Goal: Transaction & Acquisition: Purchase product/service

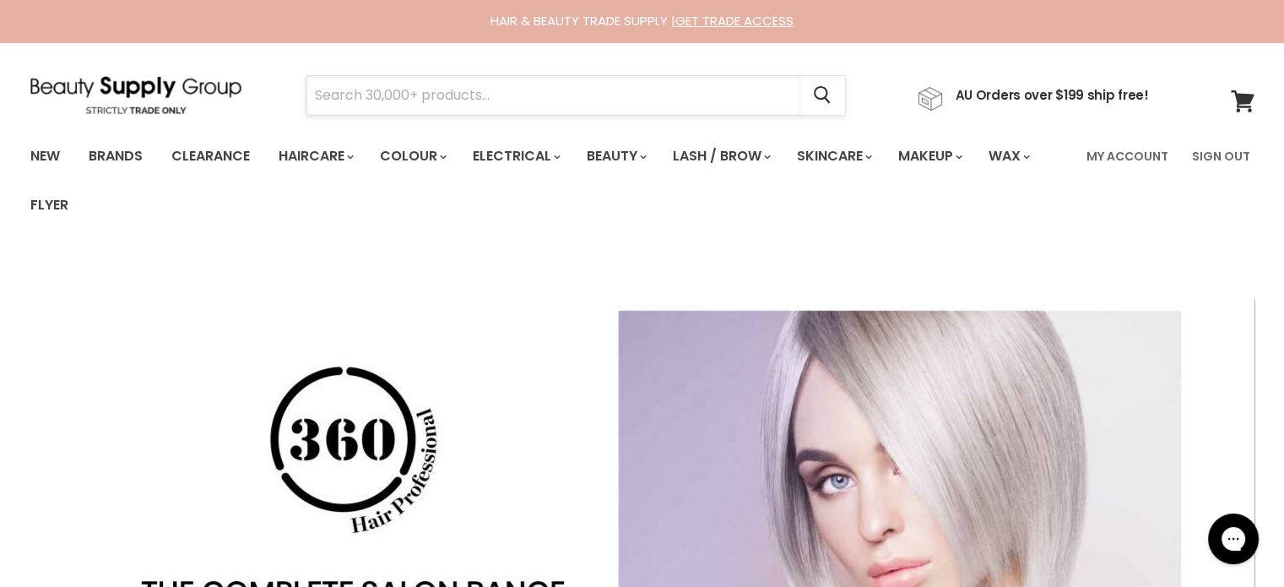
paste input "Jeval Tall Drink Of Water 10 in 1 Leave In Moisturiser"
type input "Jeval Tall Drink Of Water 10 in 1 Leave In Moisturiser"
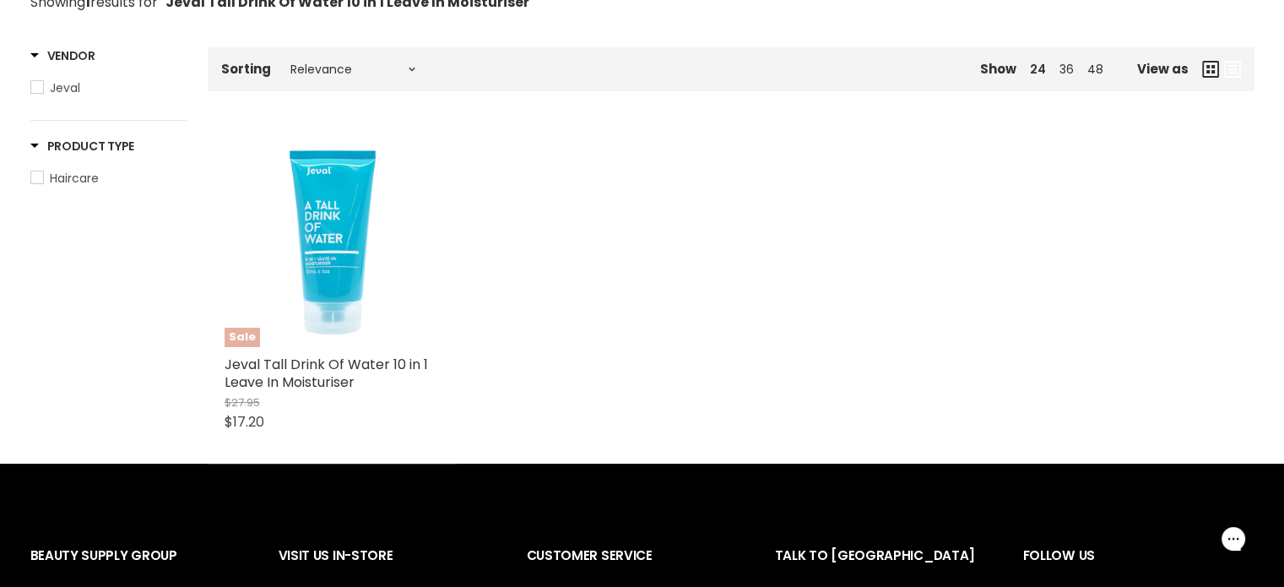
scroll to position [338, 0]
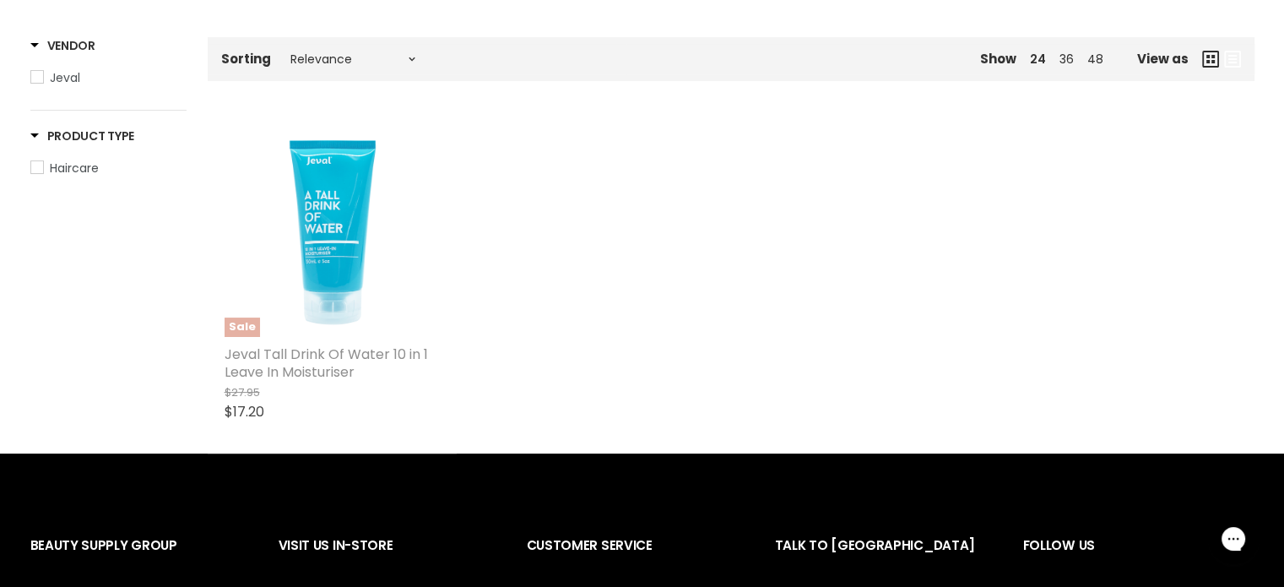
click at [276, 363] on link "Jeval Tall Drink Of Water 10 in 1 Leave In Moisturiser" at bounding box center [327, 363] width 204 height 37
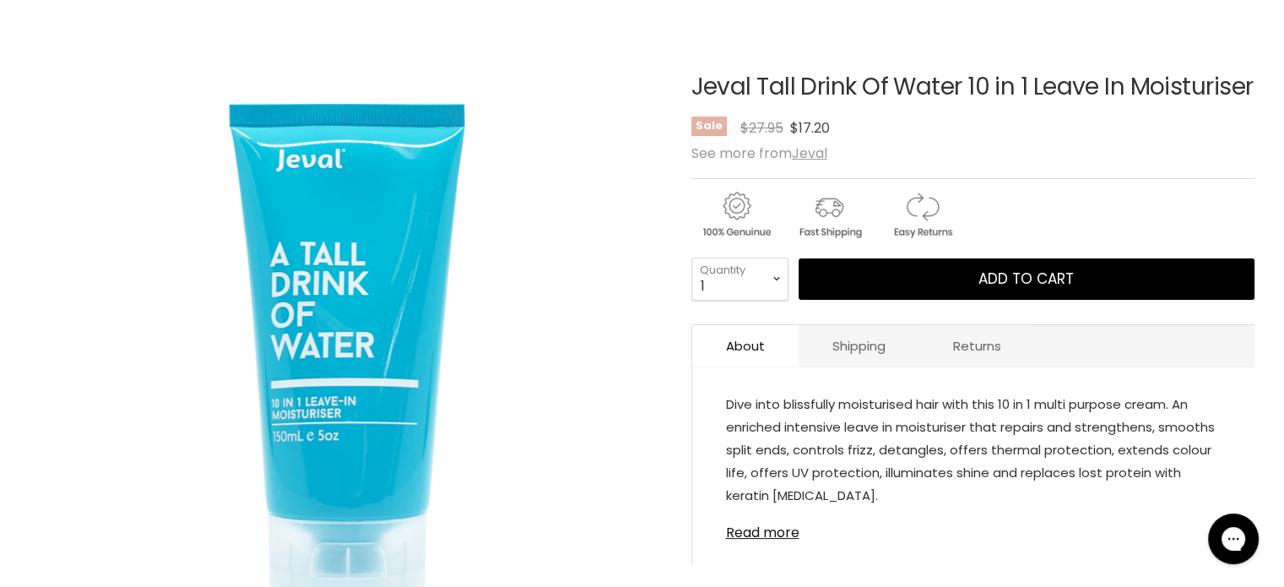
scroll to position [253, 0]
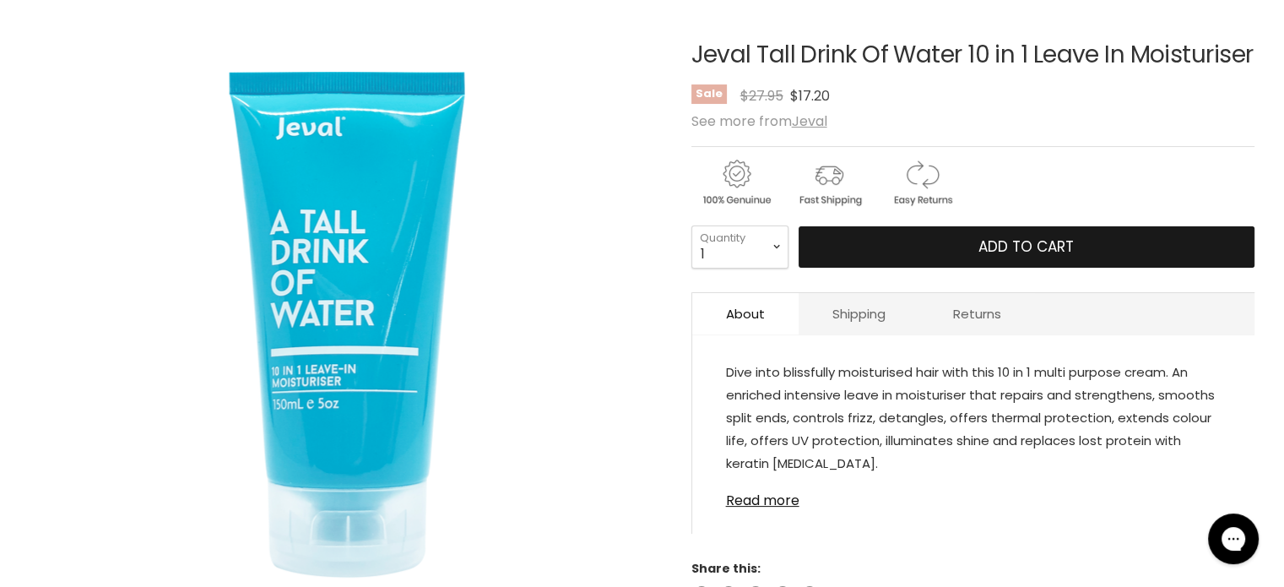
click at [1000, 257] on span "Add to cart" at bounding box center [1026, 246] width 95 height 20
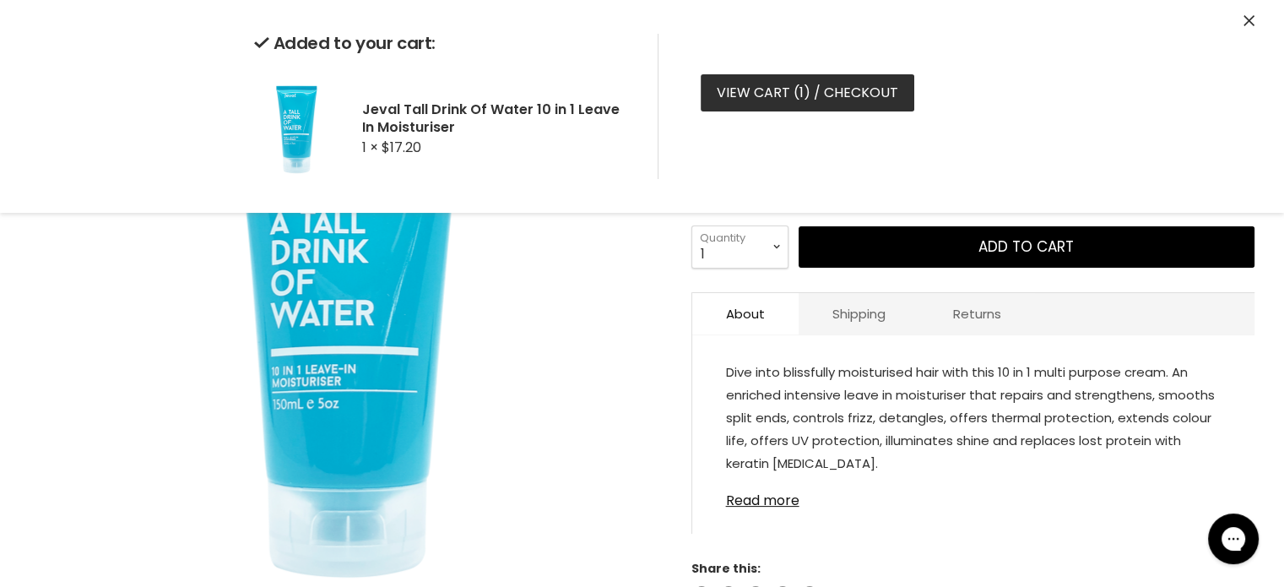
click at [794, 91] on link "View cart ( 1 ) / Checkout" at bounding box center [808, 92] width 214 height 37
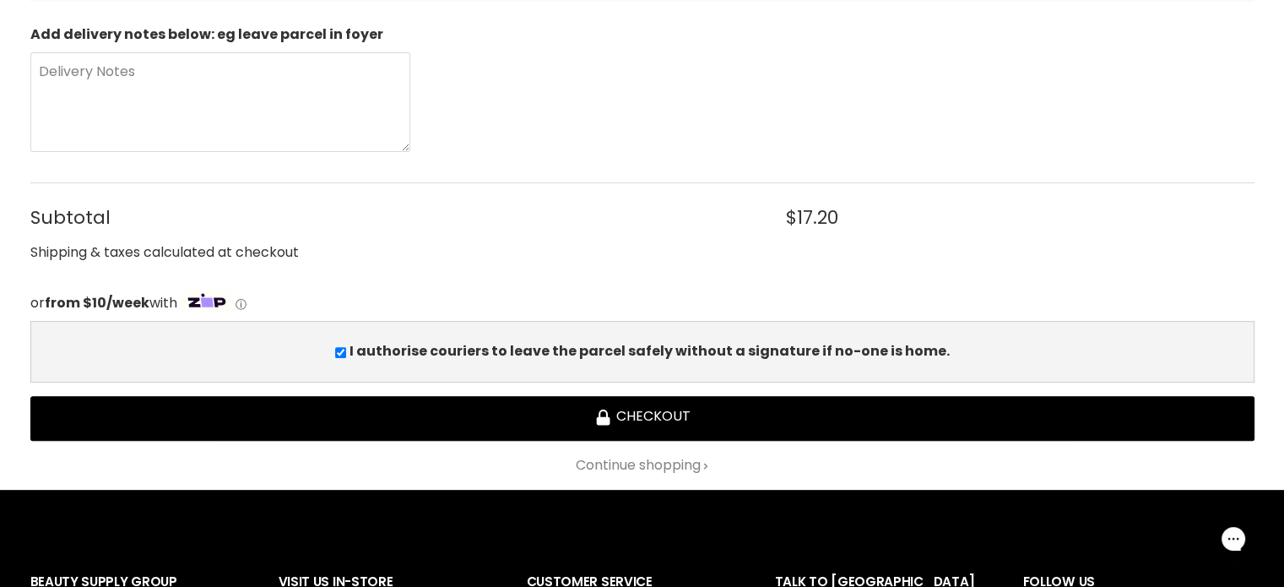
scroll to position [507, 0]
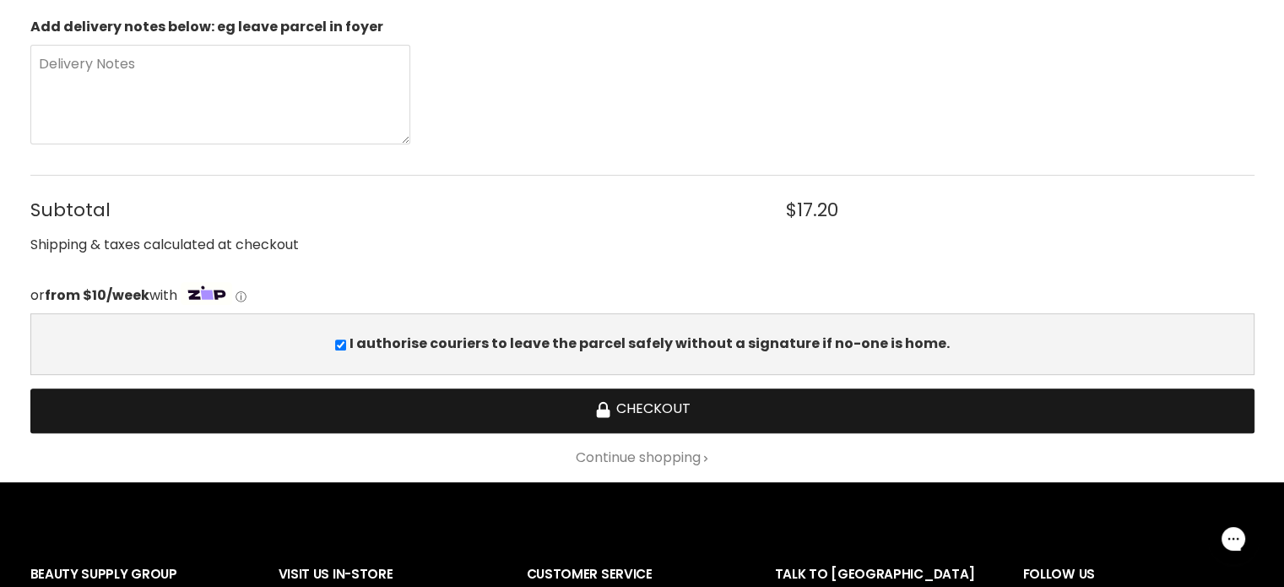
click at [642, 399] on button "Checkout" at bounding box center [642, 410] width 1224 height 45
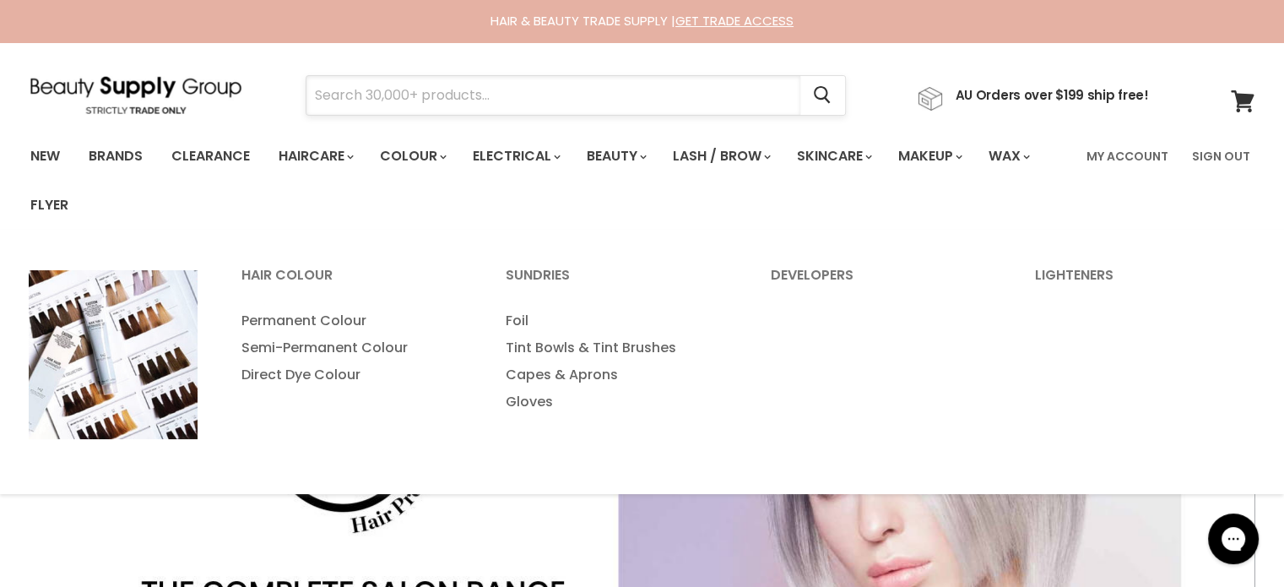
click at [408, 90] on input "Search" at bounding box center [554, 95] width 494 height 39
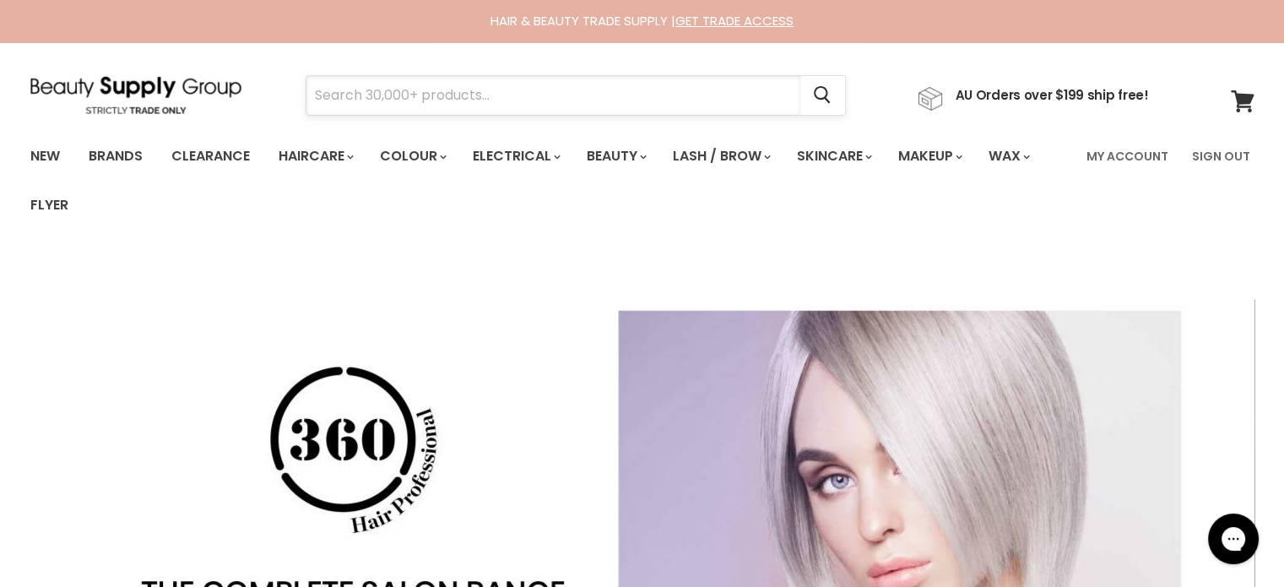
paste input "Helen Patterson"
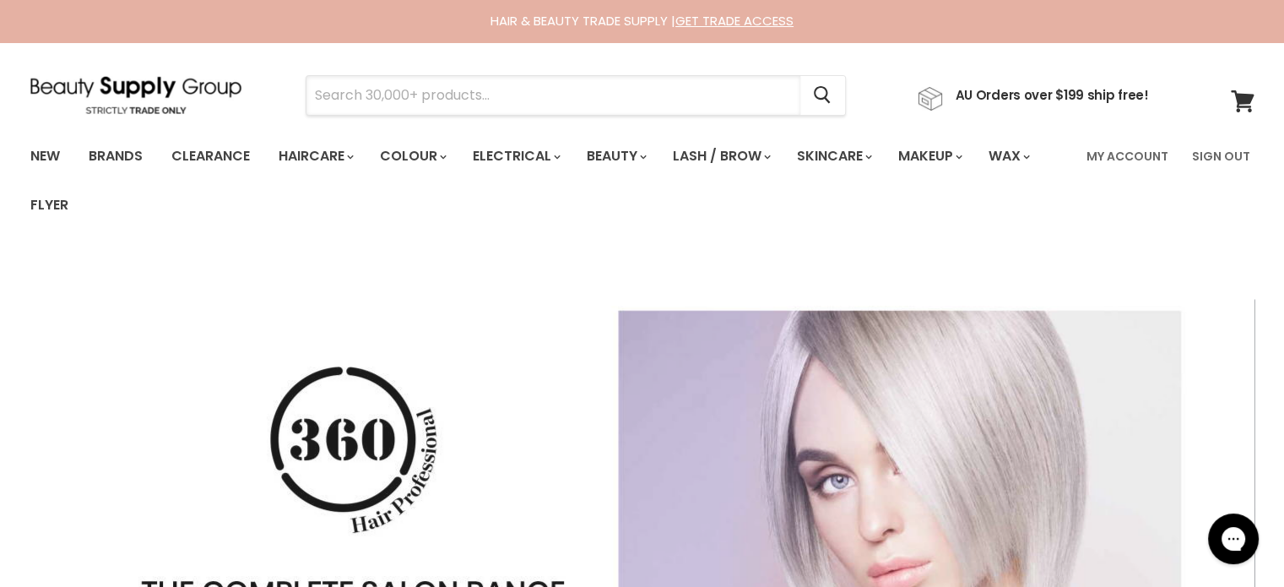
type input "Helen Patterson"
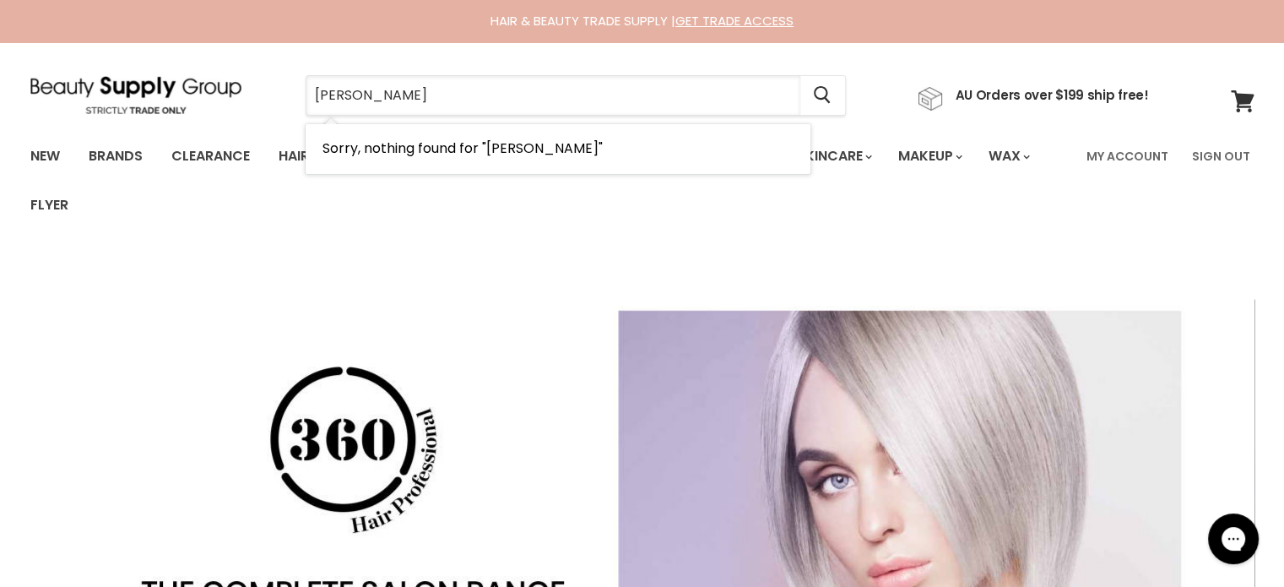
drag, startPoint x: 442, startPoint y: 87, endPoint x: 214, endPoint y: 124, distance: 231.0
click at [214, 124] on section "Menu Helen Patterson Cancel" at bounding box center [642, 87] width 1267 height 90
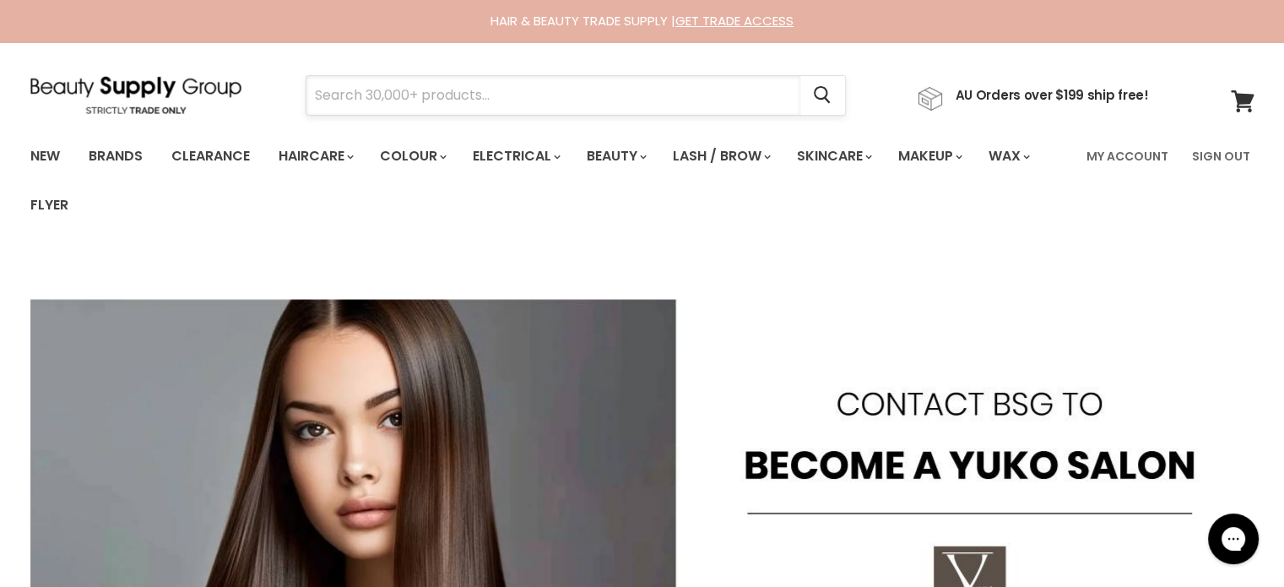
paste input "Simplicité Damask Rose Antioxidant Day Cream"
type input "Simplicité Damask Rose Antioxidant Day Cream"
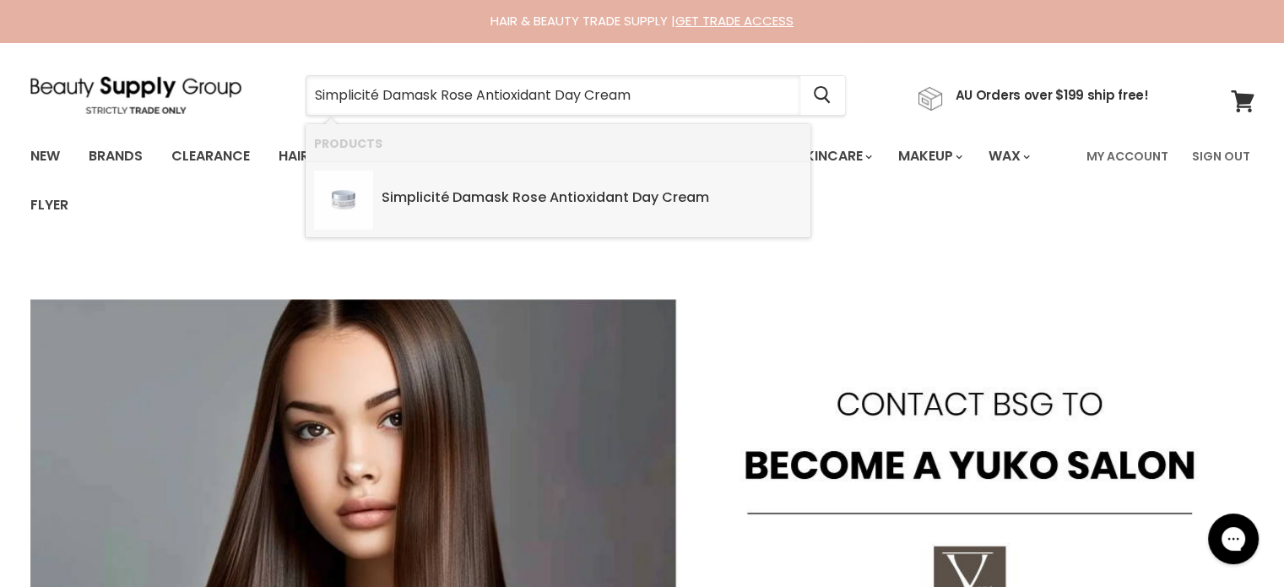
click at [491, 204] on b "Damask" at bounding box center [481, 196] width 57 height 19
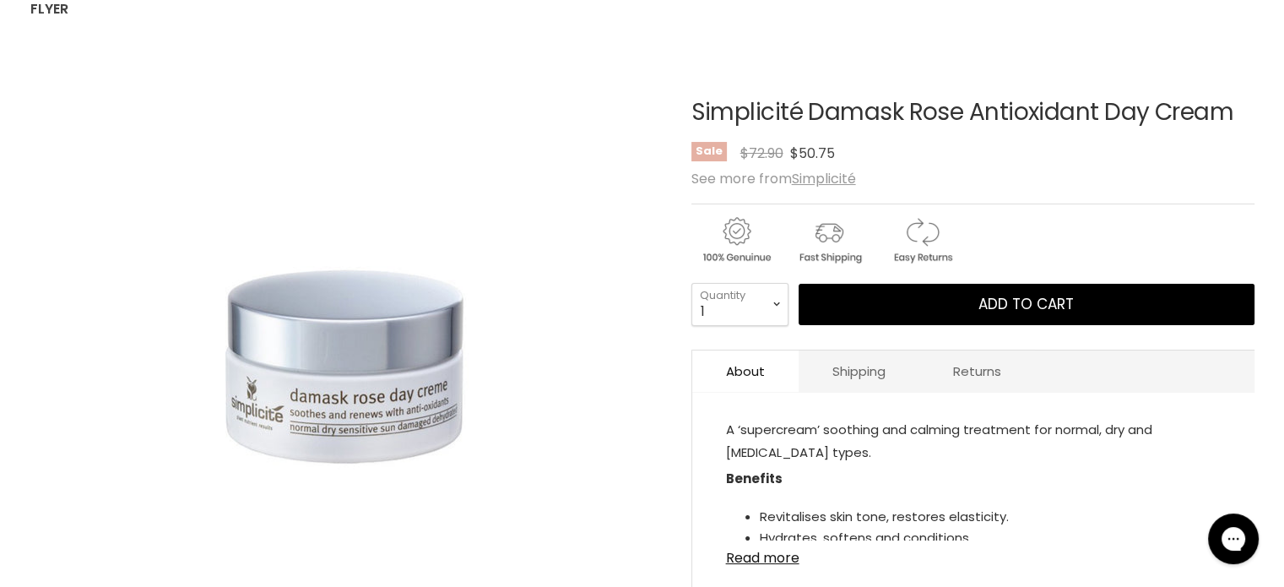
scroll to position [253, 0]
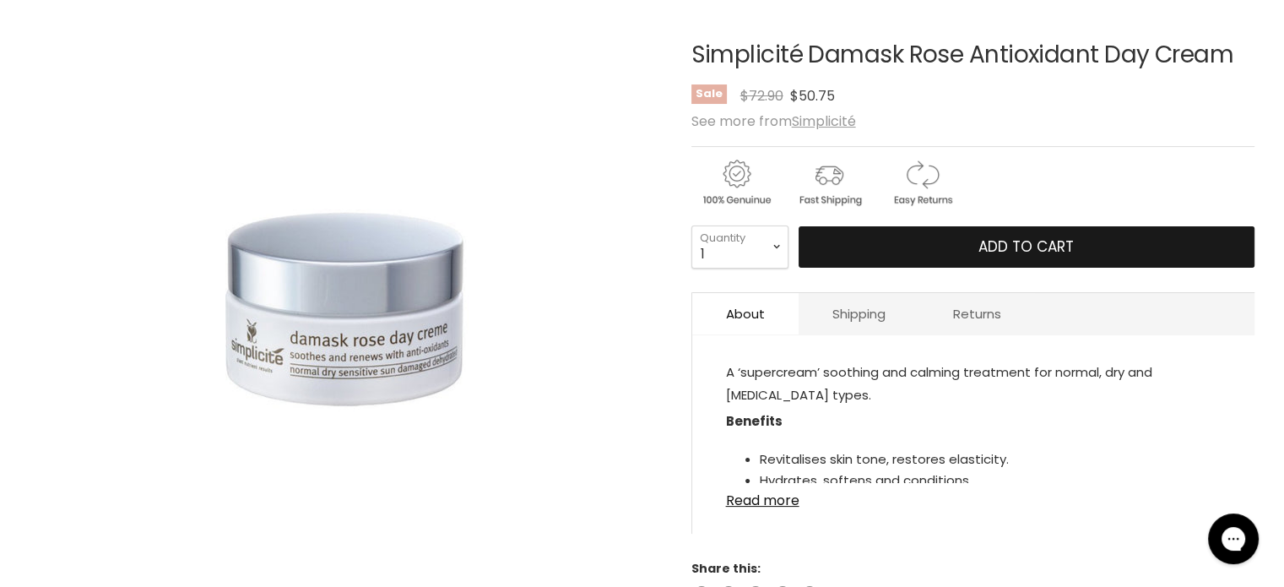
click at [915, 247] on button "Add to cart" at bounding box center [1027, 247] width 456 height 42
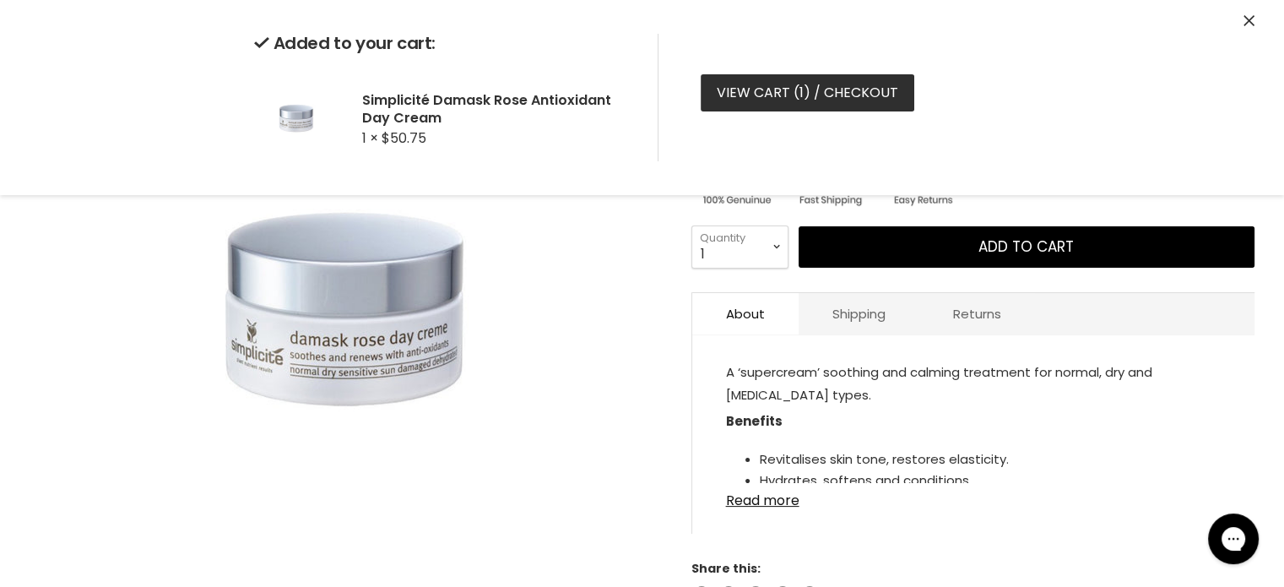
click at [767, 78] on link "View cart ( 1 ) / Checkout" at bounding box center [808, 92] width 214 height 37
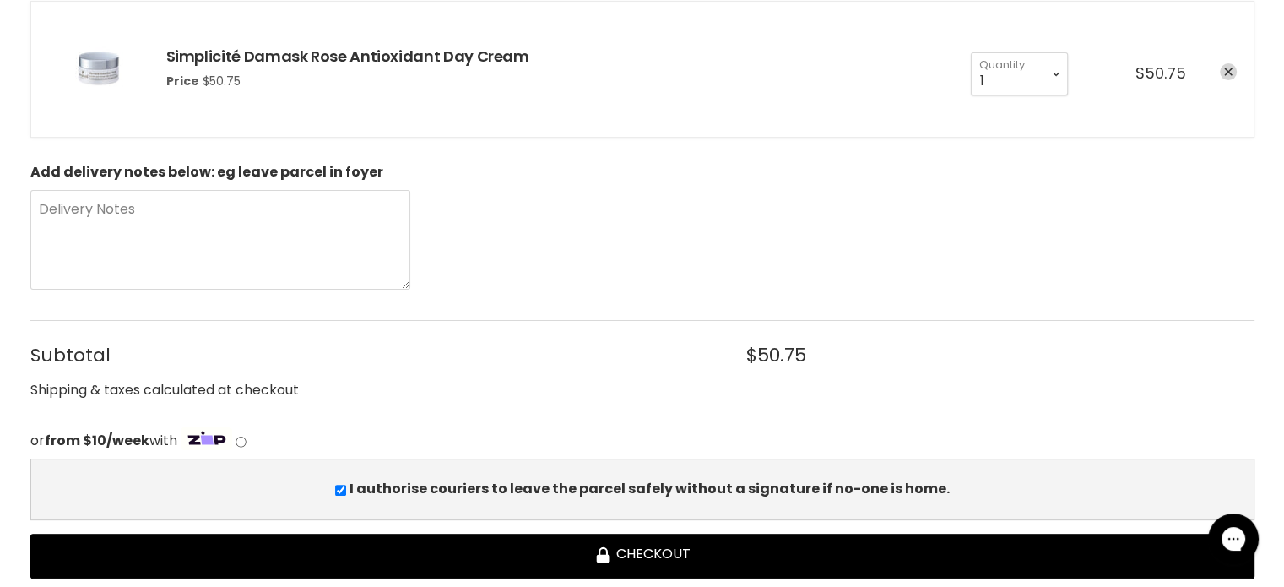
scroll to position [422, 0]
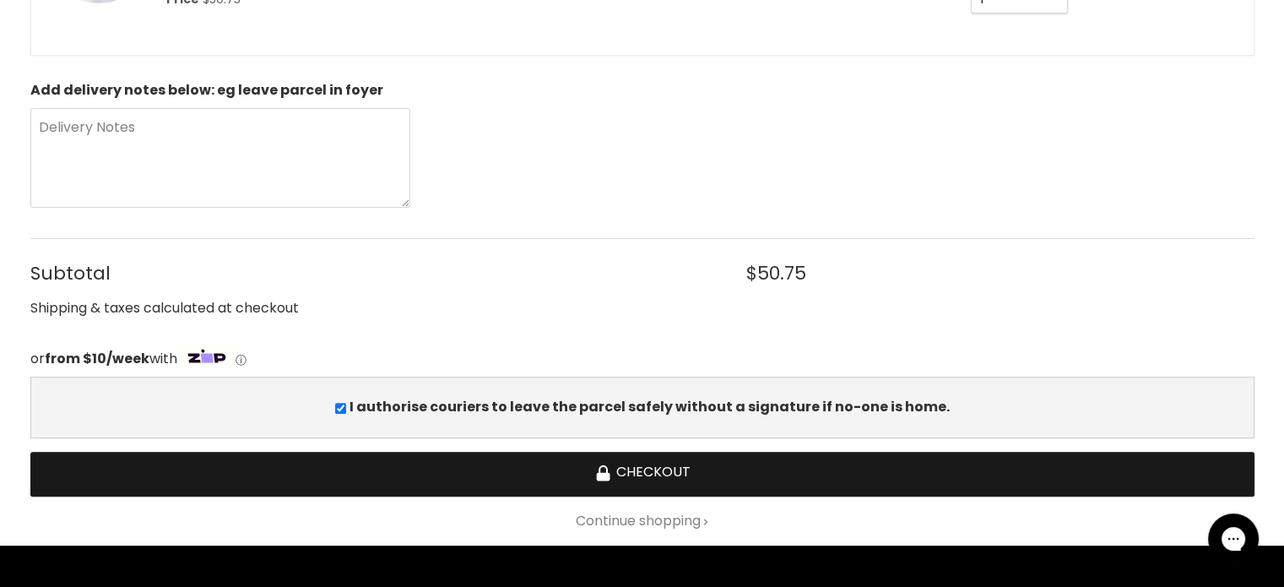
click at [624, 472] on button "Checkout" at bounding box center [642, 474] width 1224 height 45
